Goal: Task Accomplishment & Management: Use online tool/utility

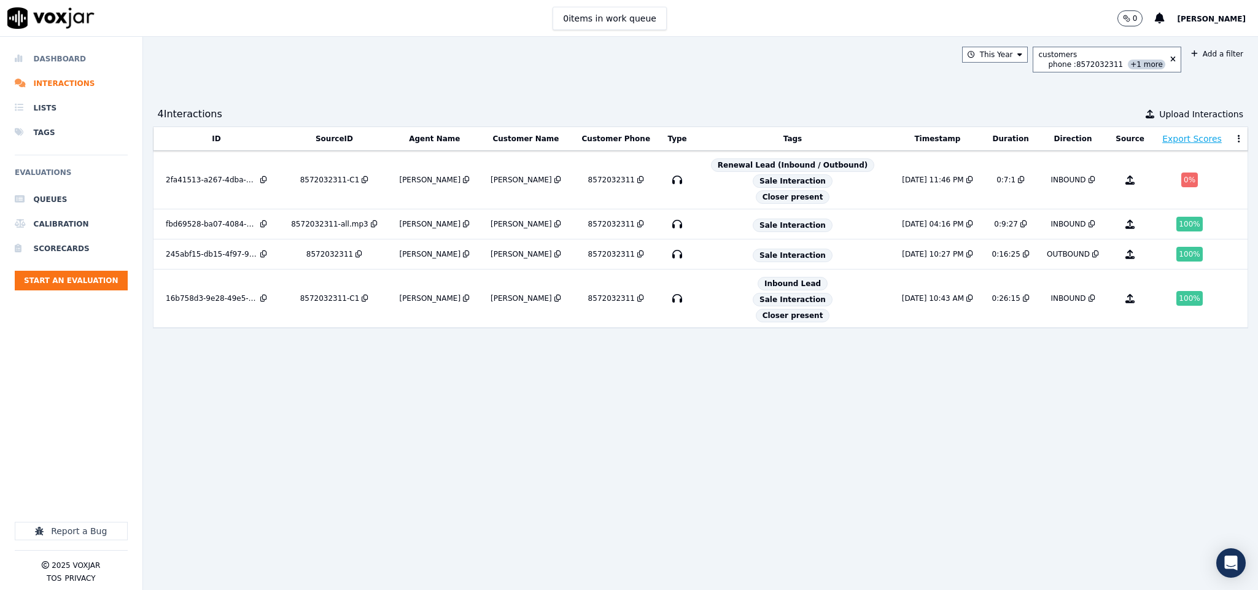
click at [61, 52] on li "Dashboard" at bounding box center [71, 59] width 113 height 25
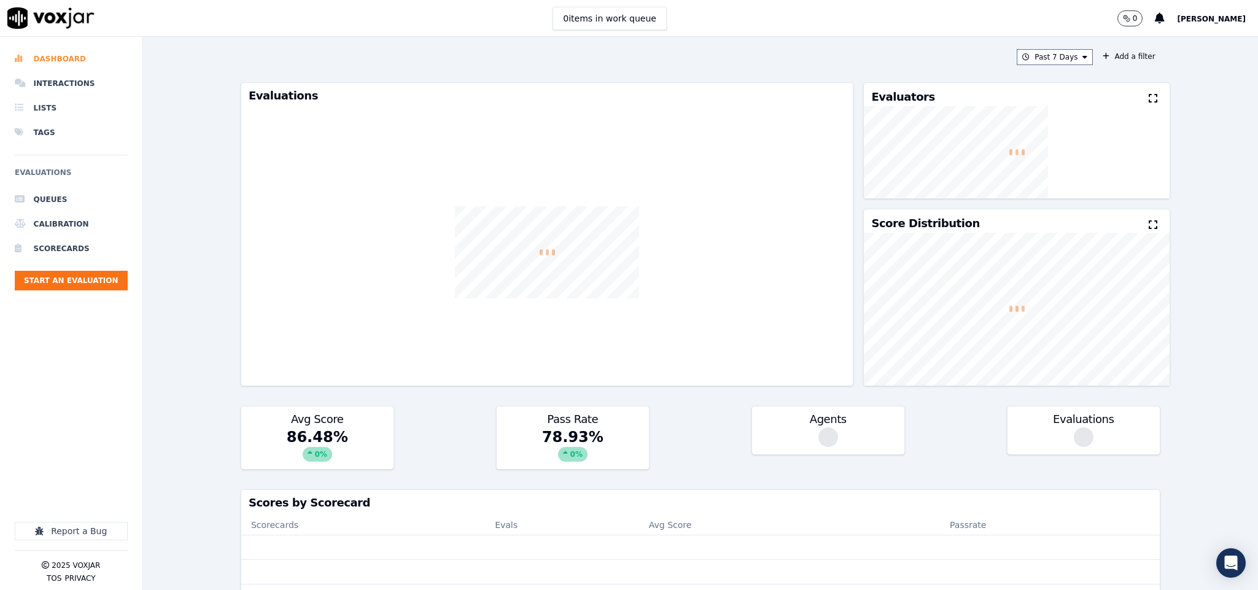
click at [58, 58] on li "Dashboard" at bounding box center [71, 59] width 113 height 25
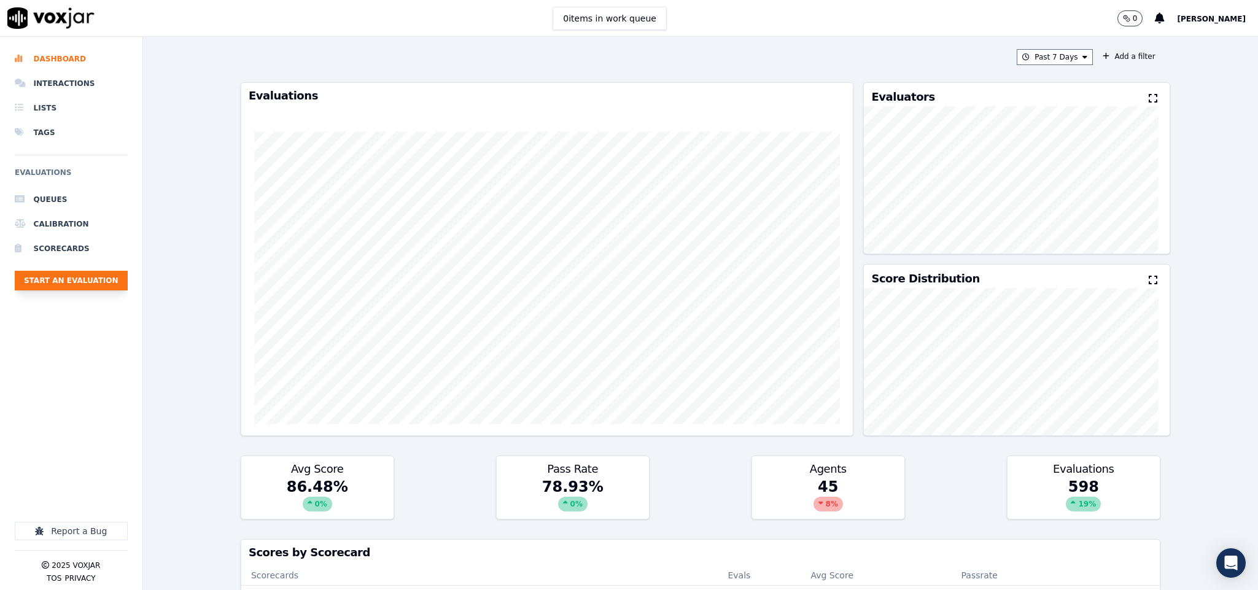
click at [82, 284] on button "Start an Evaluation" at bounding box center [71, 281] width 113 height 20
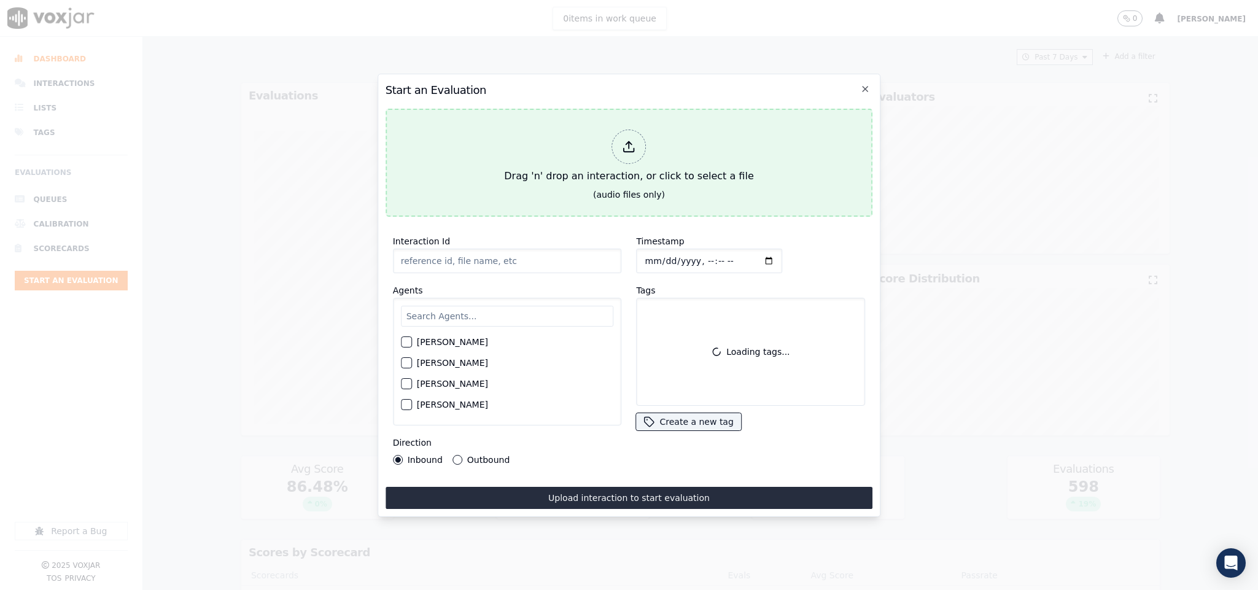
click at [623, 140] on icon at bounding box center [630, 147] width 14 height 14
click at [617, 130] on div at bounding box center [629, 147] width 34 height 34
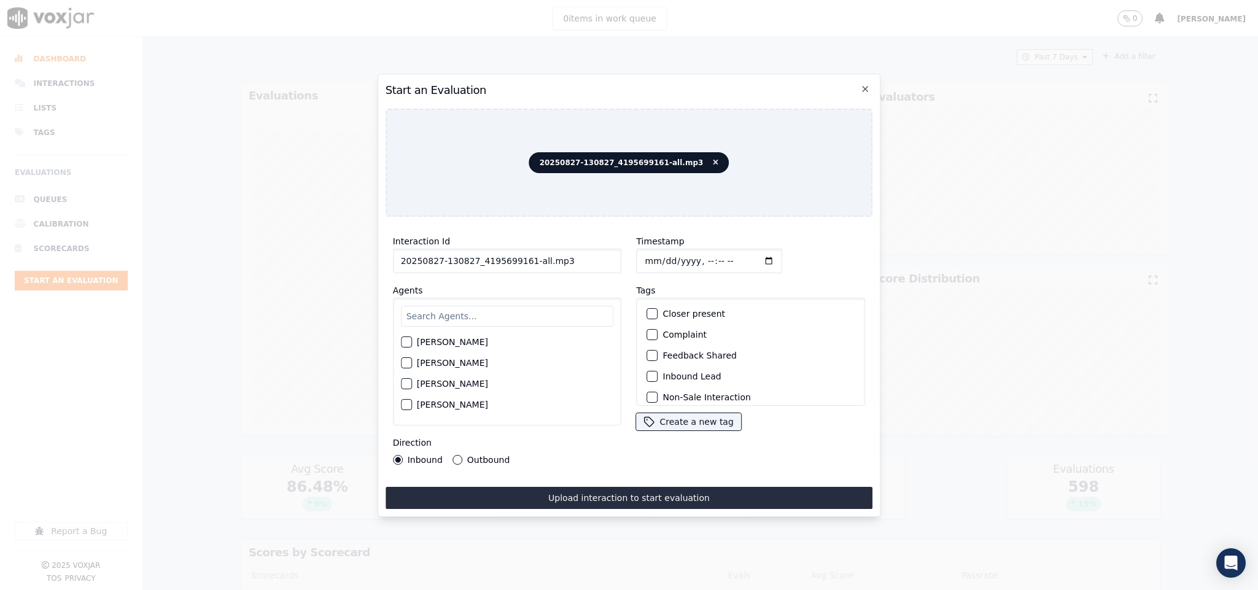
drag, startPoint x: 522, startPoint y: 258, endPoint x: 625, endPoint y: 268, distance: 103.0
click at [625, 268] on div "Interaction Id 20250827-130827_4195699161-all.mp3 Agents Harry Roy Aaron Biswas…" at bounding box center [630, 350] width 488 height 246
type input "20250827-130827_4195699161-C1"
click at [637, 254] on input "Timestamp" at bounding box center [710, 261] width 146 height 25
type input "2025-08-27T17:59"
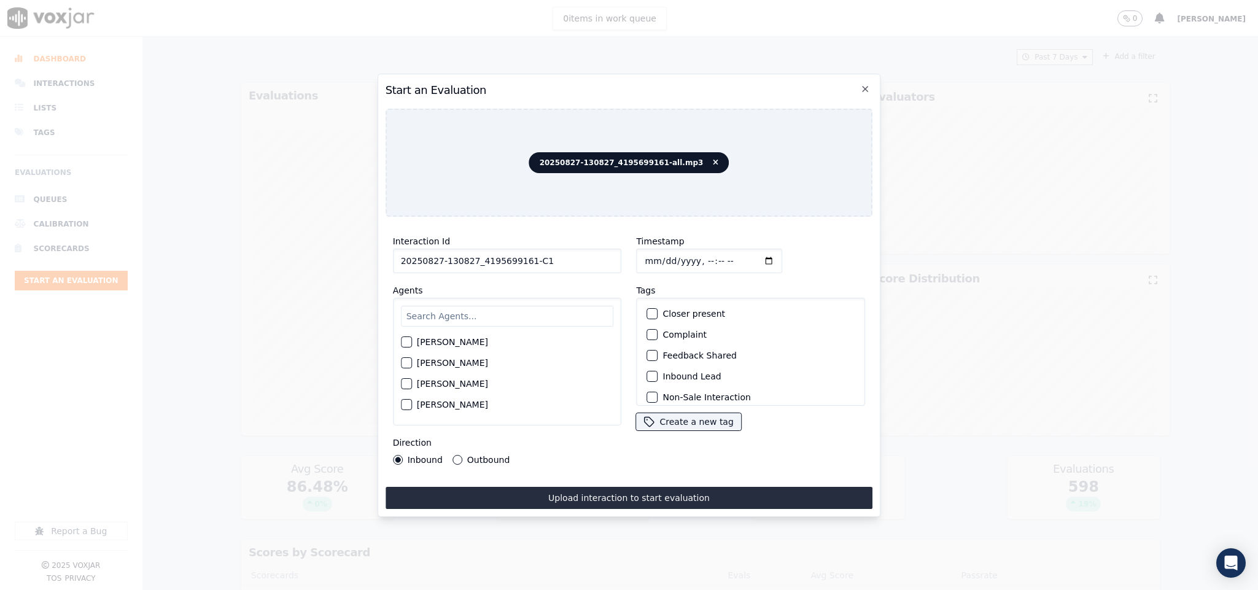
click at [531, 312] on input "text" at bounding box center [507, 316] width 213 height 21
type input "All"
click at [412, 340] on button "Allen Alam" at bounding box center [406, 345] width 11 height 11
drag, startPoint x: 452, startPoint y: 451, endPoint x: 496, endPoint y: 429, distance: 48.9
click at [453, 455] on button "Outbound" at bounding box center [458, 460] width 10 height 10
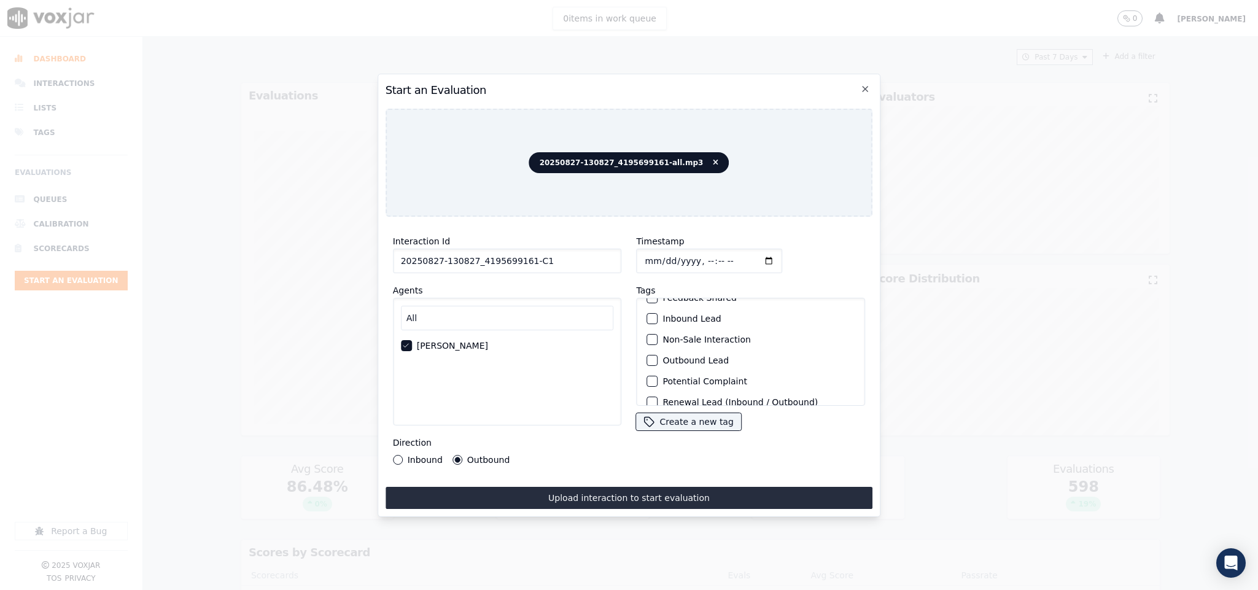
scroll to position [92, 0]
click at [647, 328] on button "Outbound Lead" at bounding box center [652, 327] width 11 height 11
click at [647, 384] on button "Sale Interaction" at bounding box center [652, 389] width 11 height 11
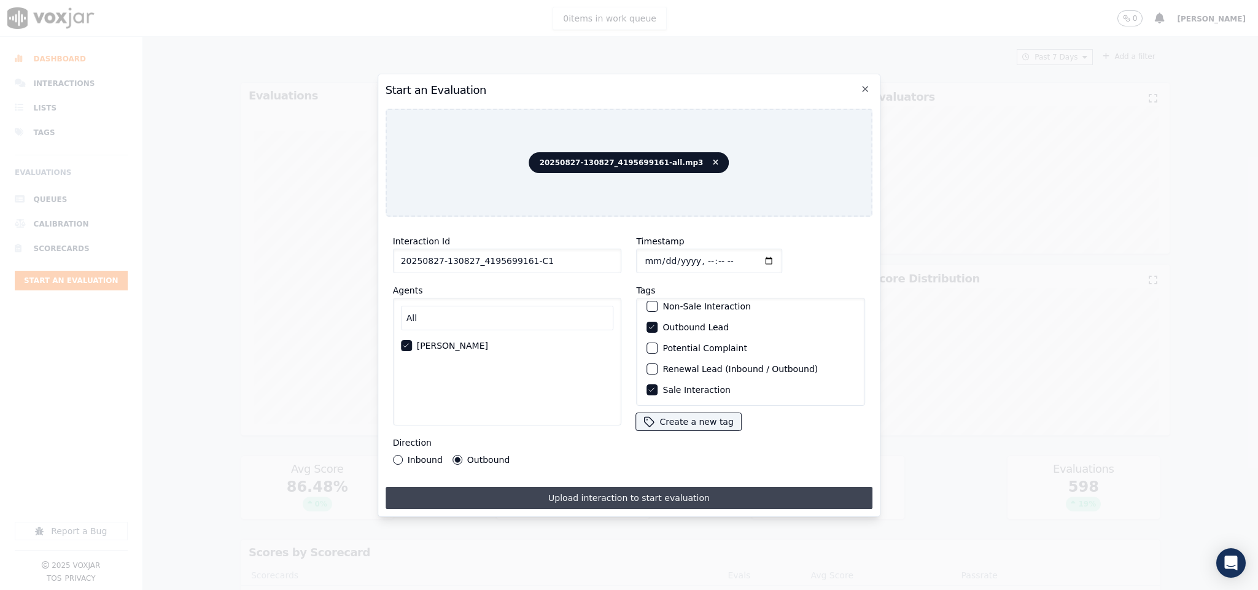
click at [627, 496] on button "Upload interaction to start evaluation" at bounding box center [630, 498] width 488 height 22
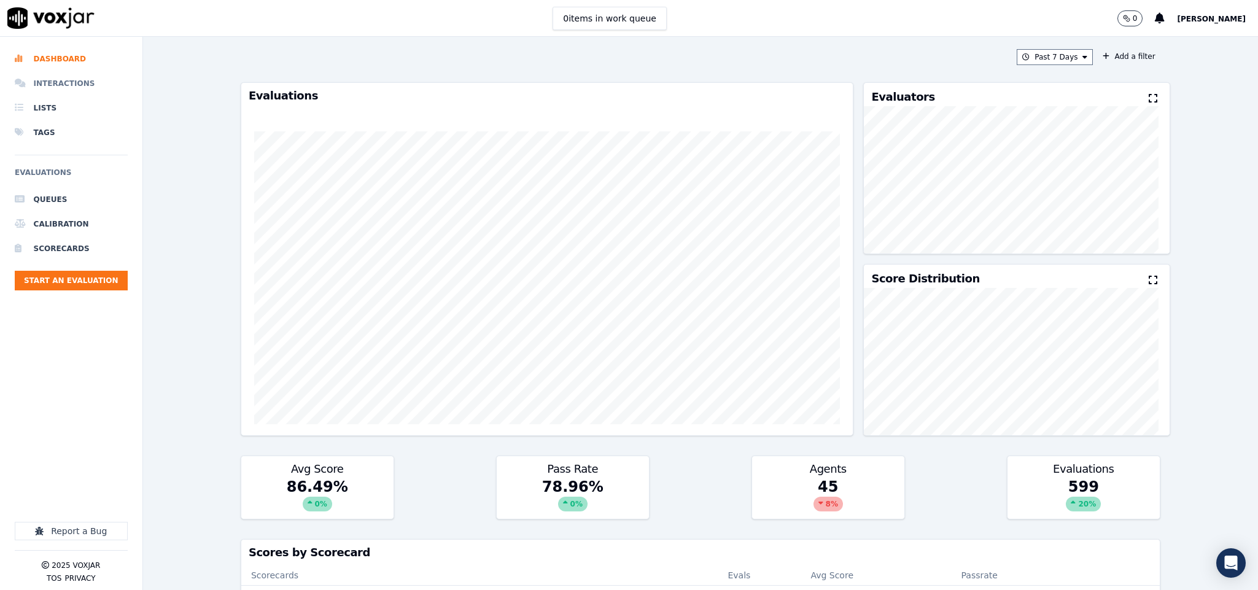
click at [50, 80] on li "Interactions" at bounding box center [71, 83] width 113 height 25
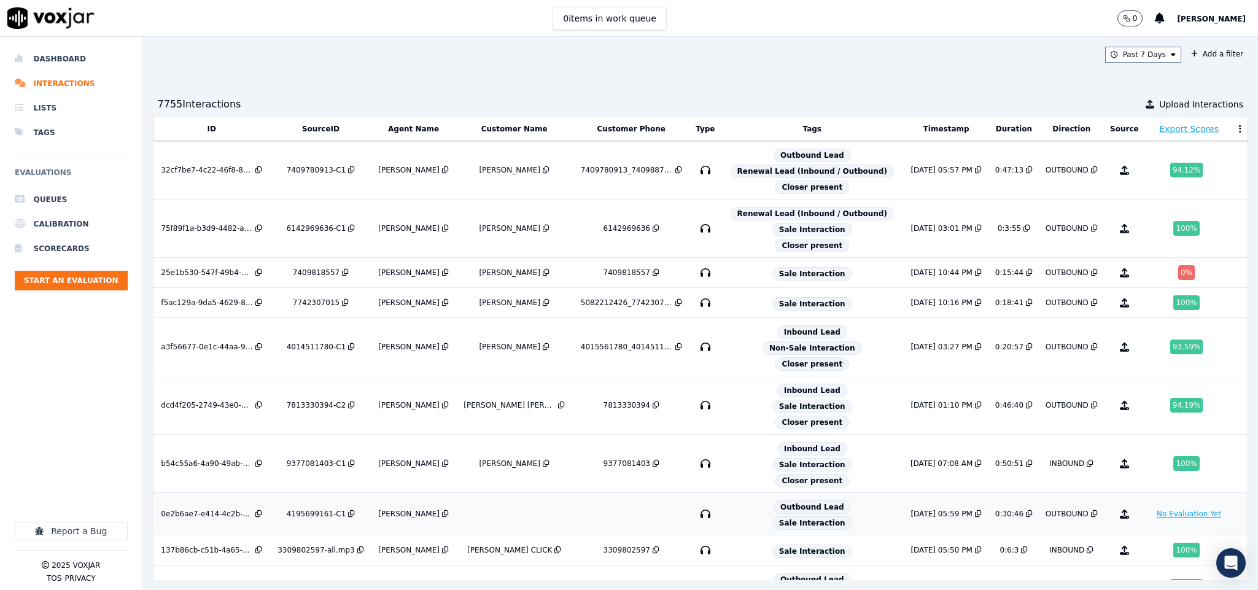
click at [1152, 521] on button "No Evaluation Yet" at bounding box center [1189, 514] width 74 height 15
click at [527, 469] on div "ANTHONY D SMITH" at bounding box center [509, 464] width 61 height 10
click at [1152, 521] on button "No Evaluation Yet" at bounding box center [1189, 514] width 74 height 15
